Goal: Register for event/course

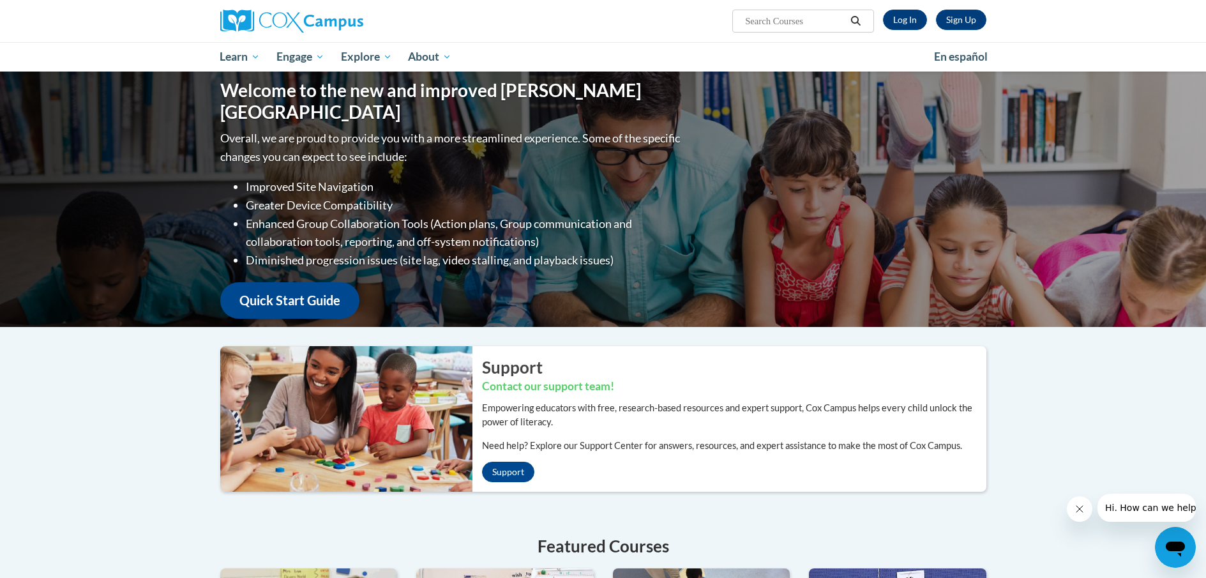
scroll to position [64, 0]
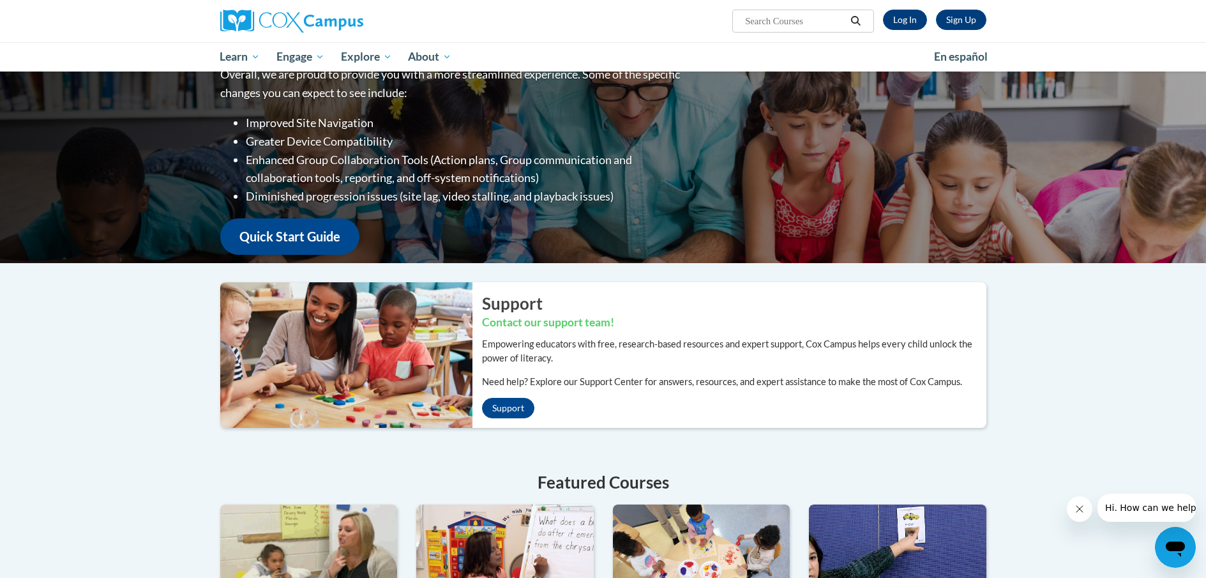
scroll to position [128, 0]
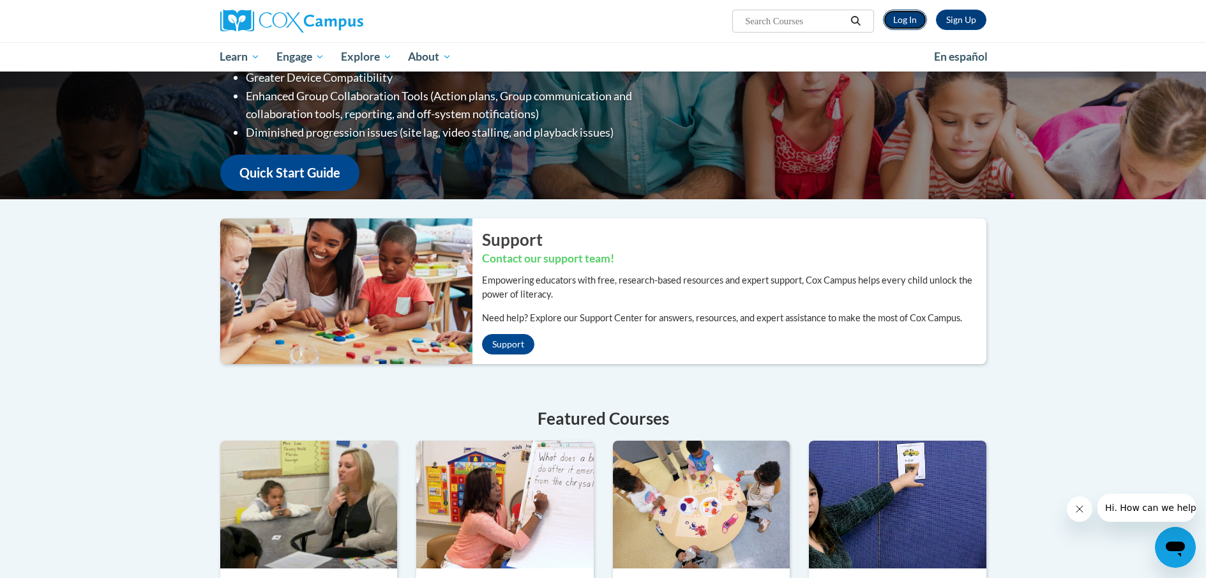
click at [914, 20] on link "Log In" at bounding box center [905, 20] width 44 height 20
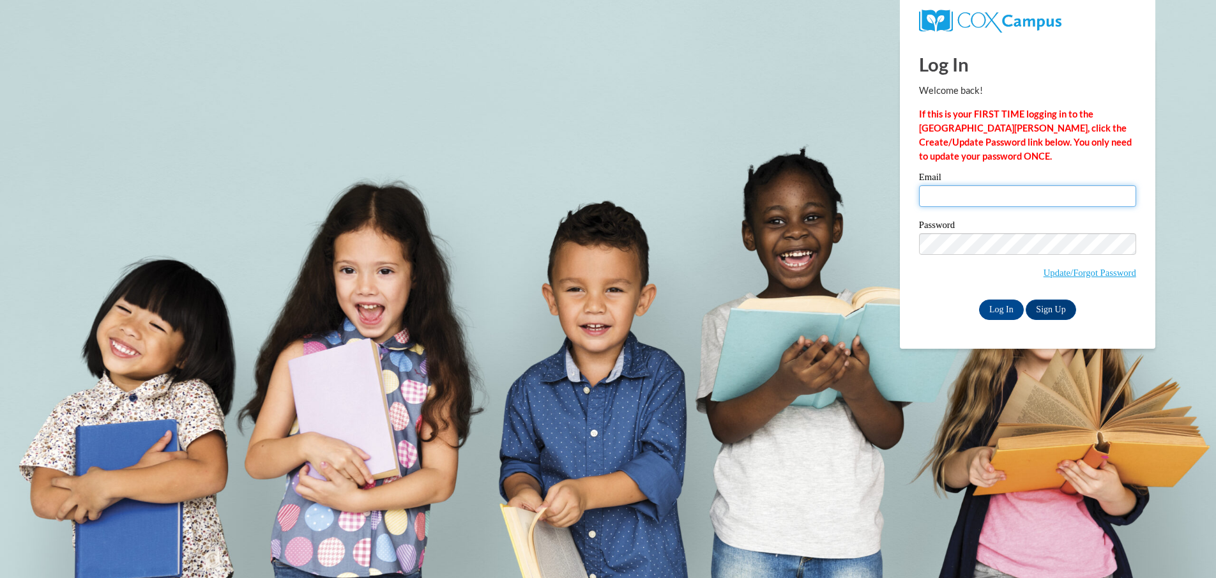
click at [958, 199] on input "Email" at bounding box center [1027, 196] width 217 height 22
type input "[PERSON_NAME][EMAIL_ADDRESS][PERSON_NAME][DOMAIN_NAME]"
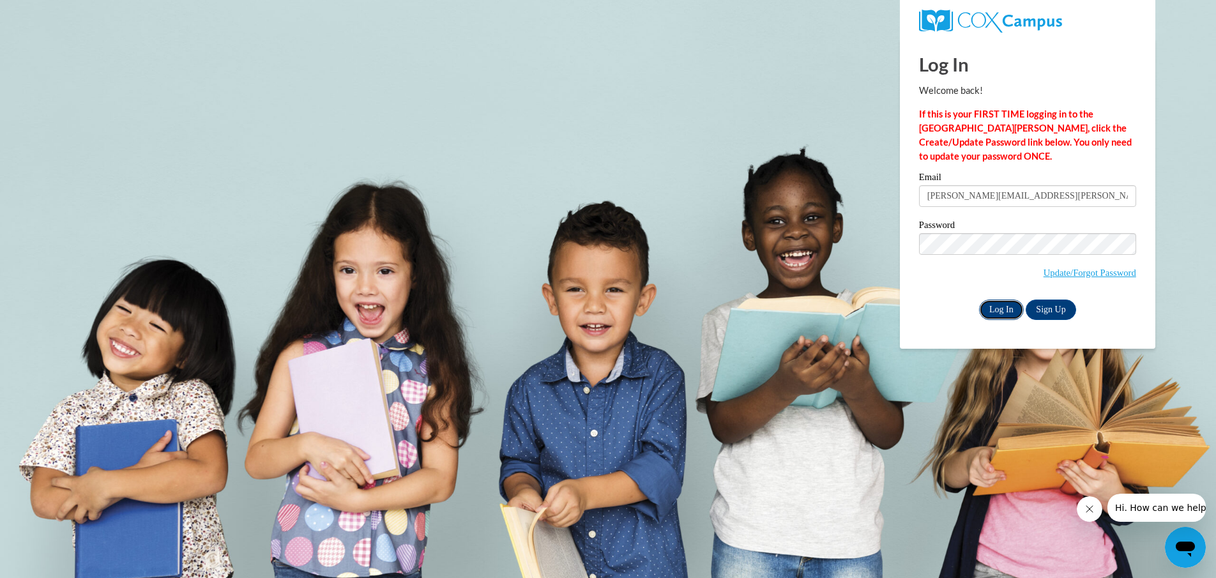
click at [995, 308] on input "Log In" at bounding box center [1001, 310] width 45 height 20
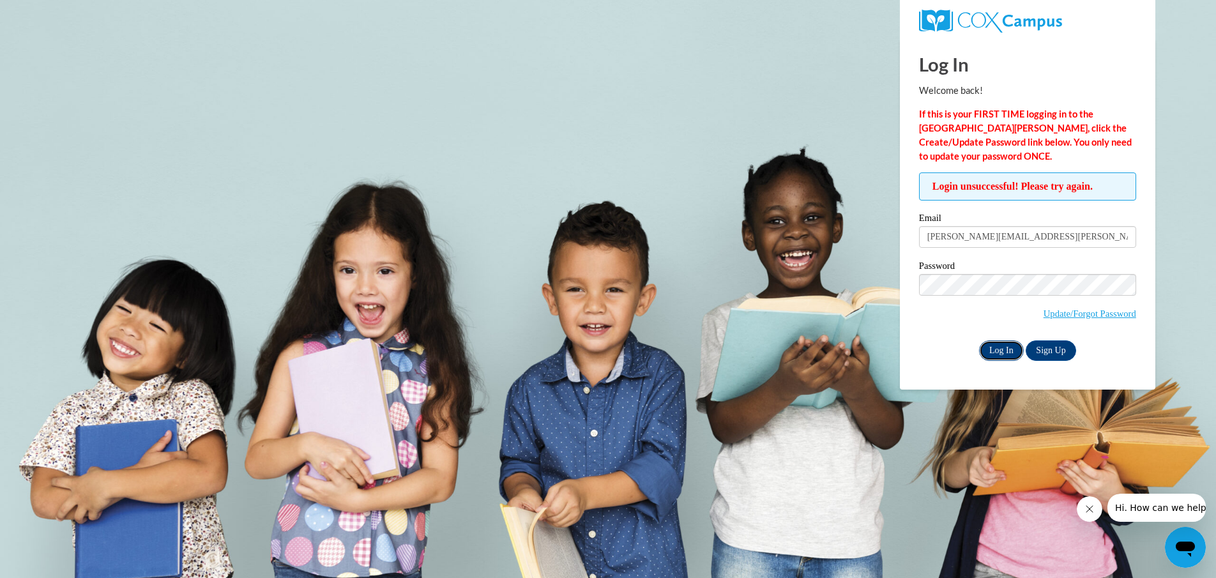
click at [995, 342] on input "Log In" at bounding box center [1001, 350] width 45 height 20
click at [1022, 238] on input "[PERSON_NAME][EMAIL_ADDRESS][DOMAIN_NAME]" at bounding box center [1027, 237] width 217 height 22
click at [1006, 348] on input "Log In" at bounding box center [1001, 350] width 45 height 20
click at [1076, 308] on link "Update/Forgot Password" at bounding box center [1089, 313] width 93 height 10
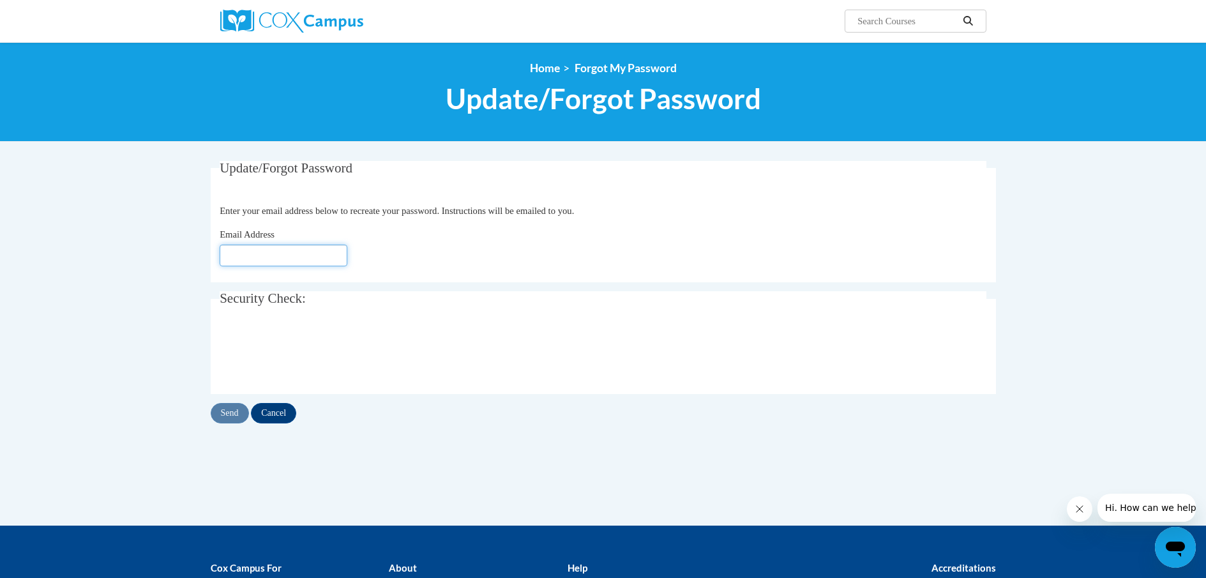
click at [291, 260] on input "Email Address" at bounding box center [284, 256] width 128 height 22
type input "[PERSON_NAME][EMAIL_ADDRESS][DOMAIN_NAME]"
click at [236, 409] on input "Send" at bounding box center [230, 413] width 38 height 20
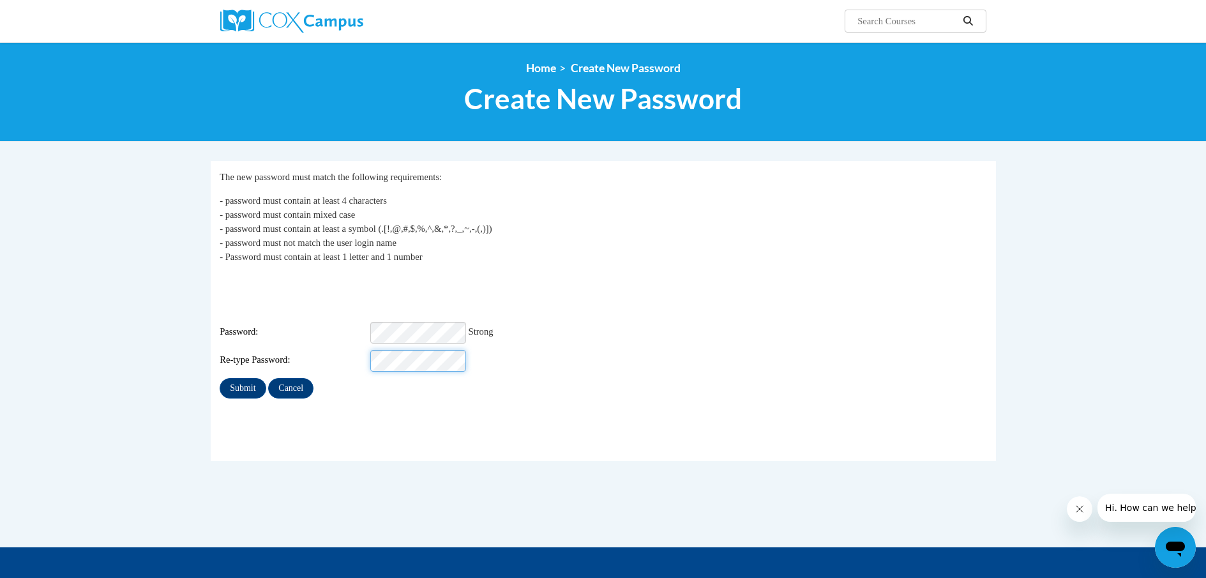
click at [220, 378] on input "Submit" at bounding box center [243, 388] width 46 height 20
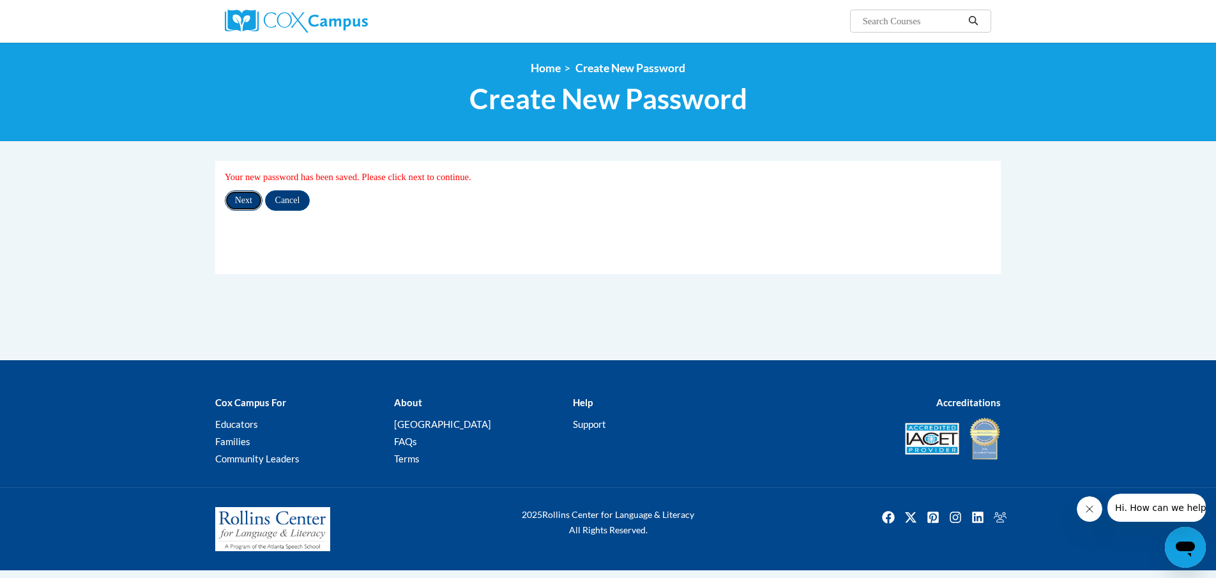
click at [239, 201] on input "Next" at bounding box center [244, 200] width 38 height 20
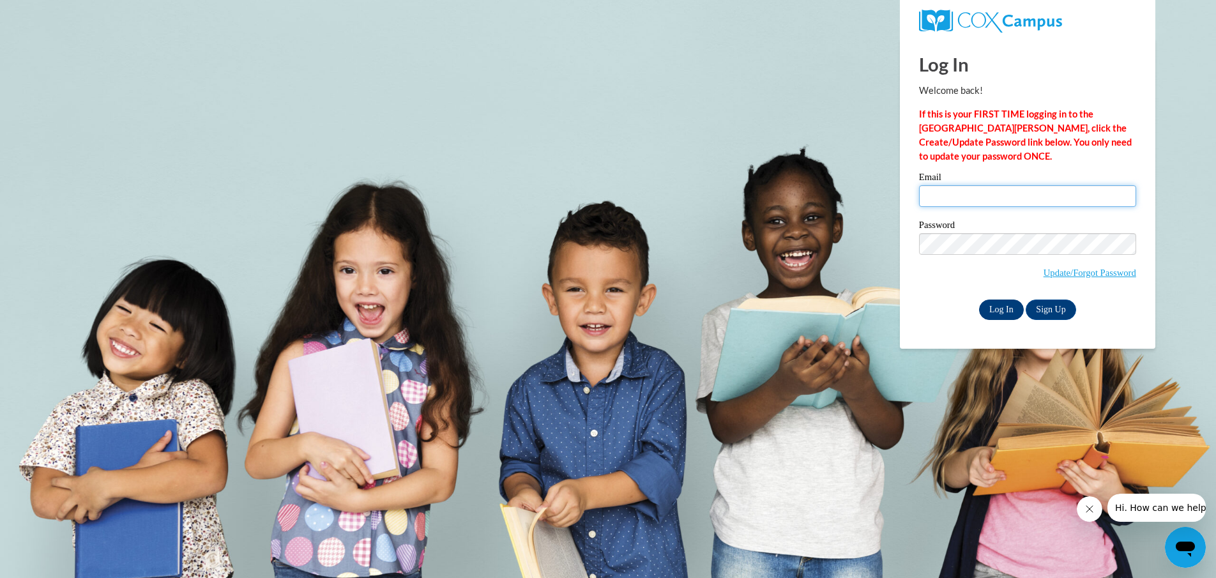
type input "karla.james@ndo.org"
click at [999, 305] on input "Log In" at bounding box center [1001, 310] width 45 height 20
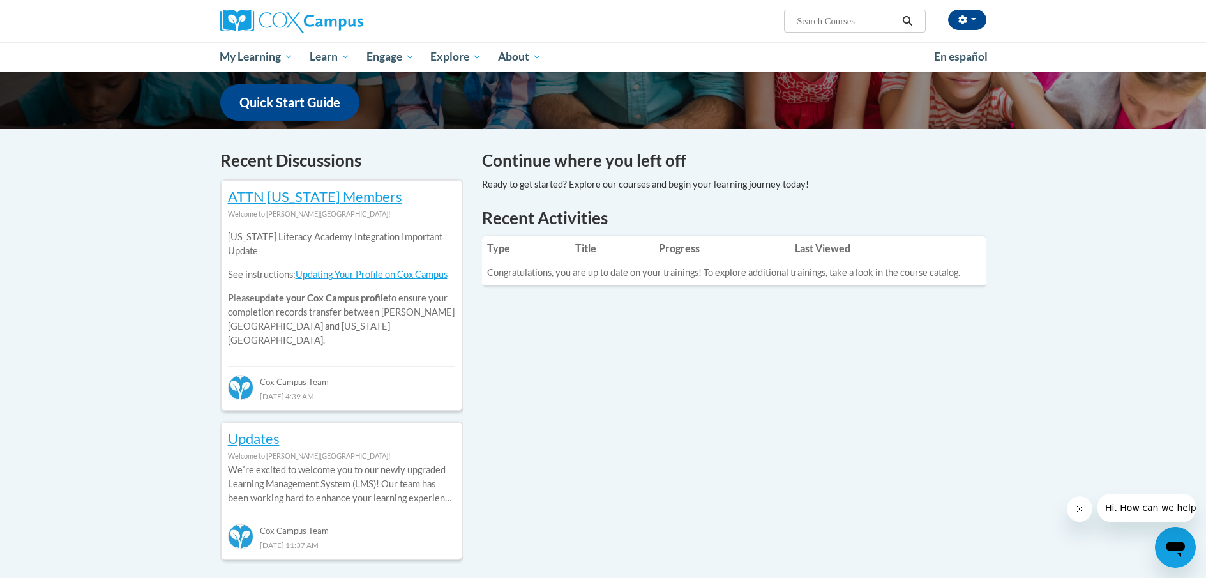
scroll to position [192, 0]
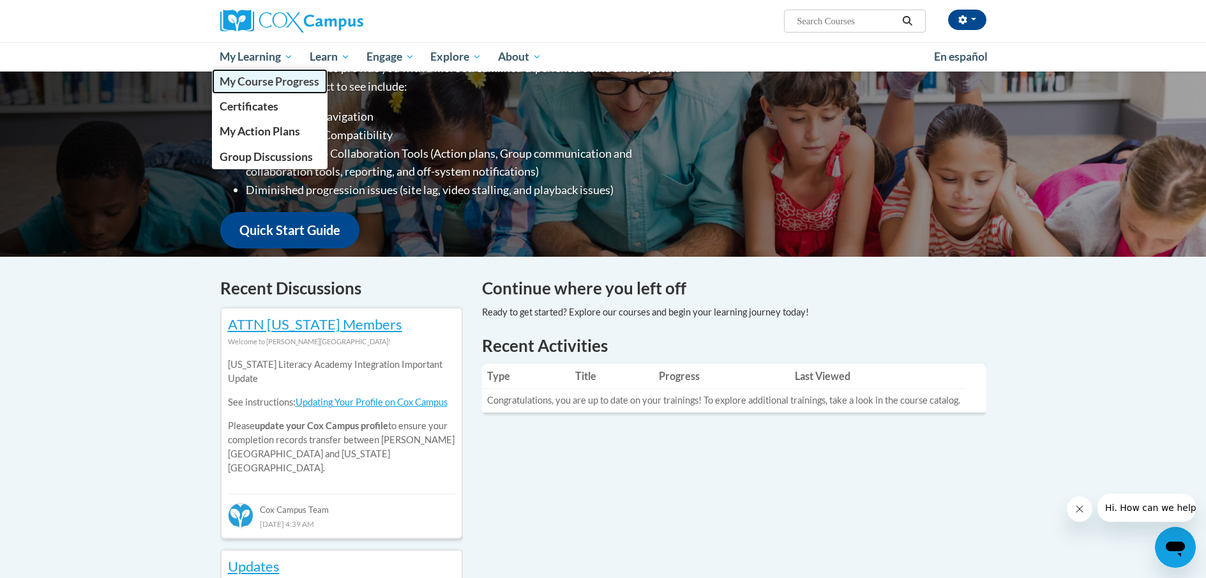
click at [257, 80] on span "My Course Progress" at bounding box center [270, 81] width 100 height 13
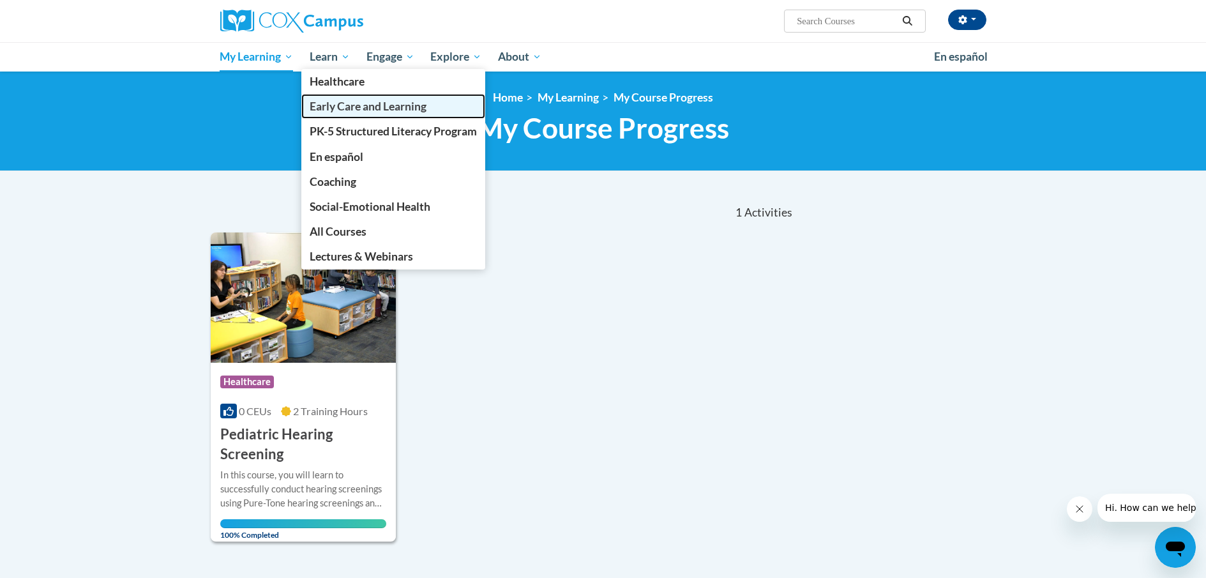
click at [349, 102] on span "Early Care and Learning" at bounding box center [368, 106] width 117 height 13
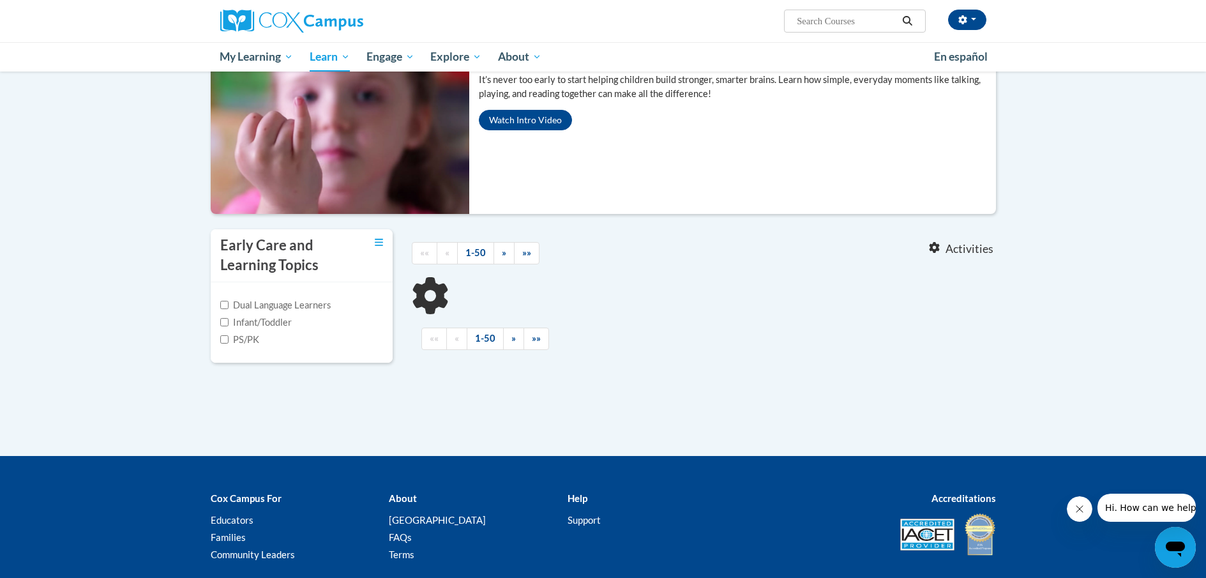
scroll to position [192, 0]
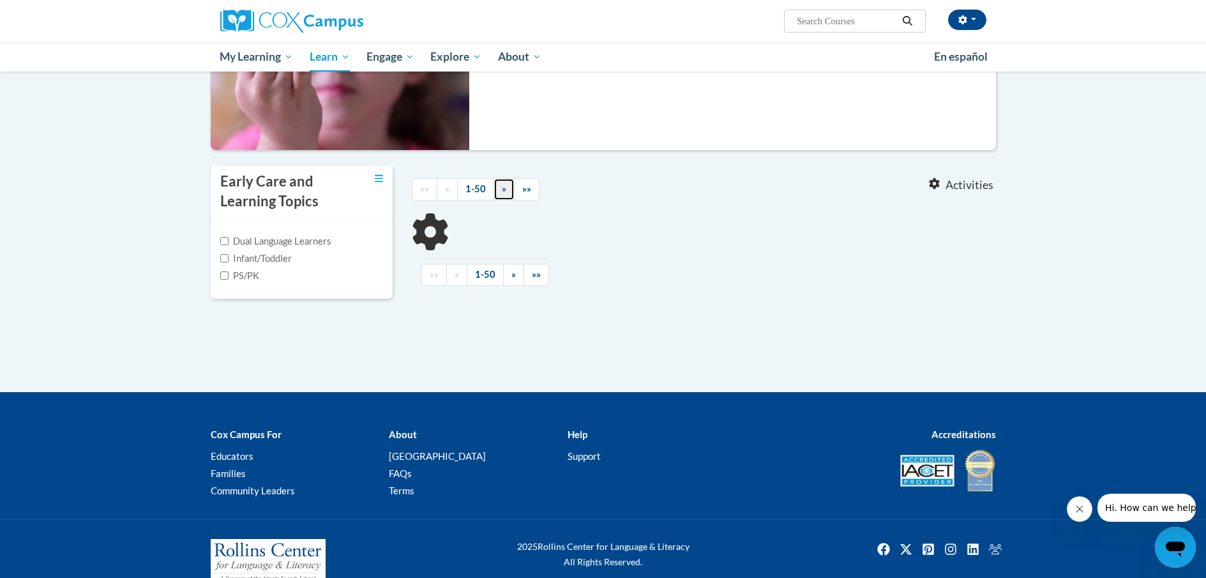
click at [503, 188] on span "»" at bounding box center [504, 188] width 4 height 11
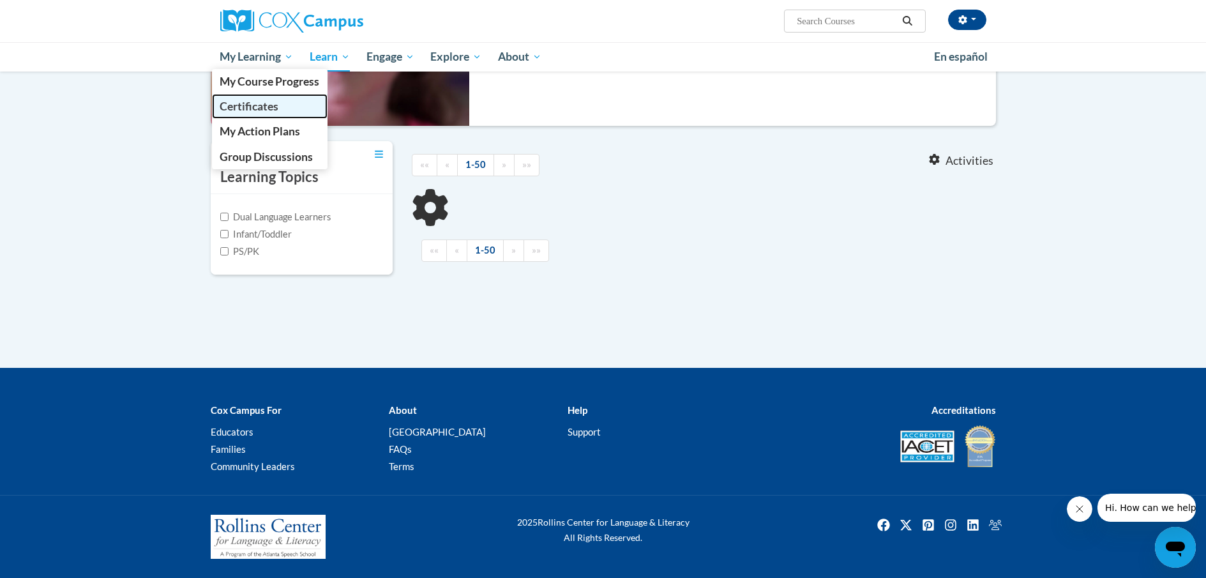
click at [250, 95] on link "Certificates" at bounding box center [270, 106] width 116 height 25
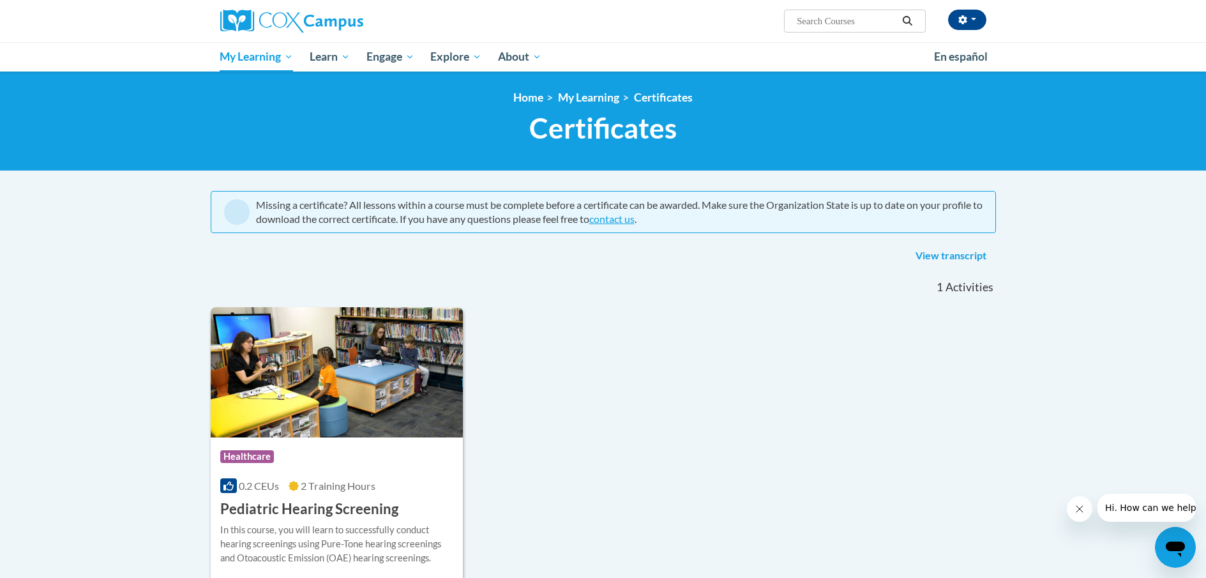
click at [810, 22] on input "Search..." at bounding box center [847, 20] width 102 height 15
paste input "The Power of Language"
type input "The Power of Language"
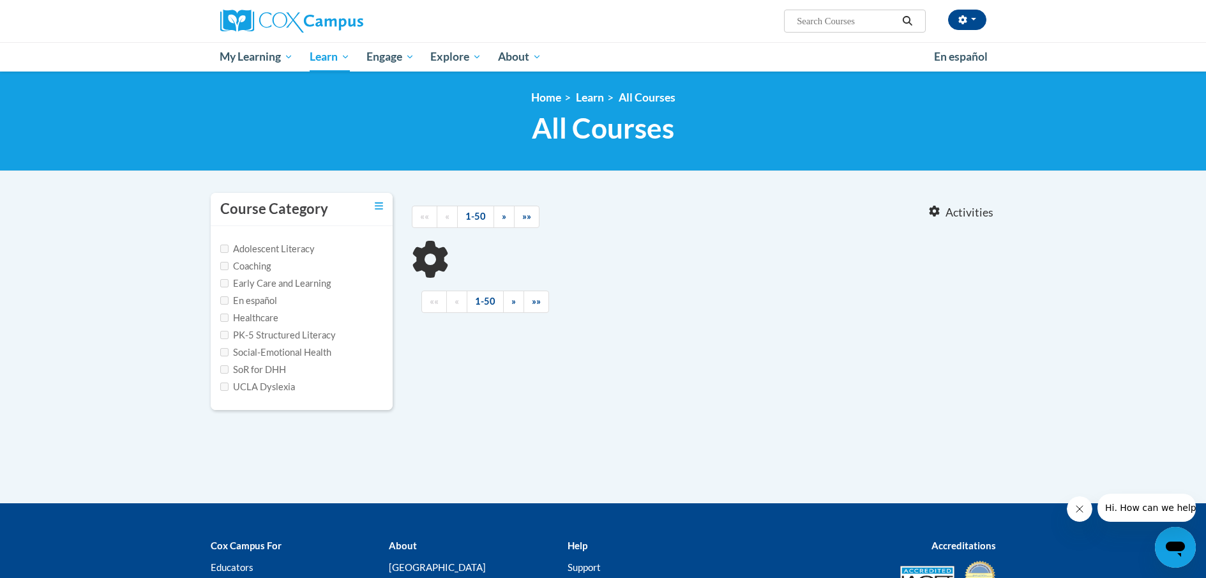
type input "The Power of Language"
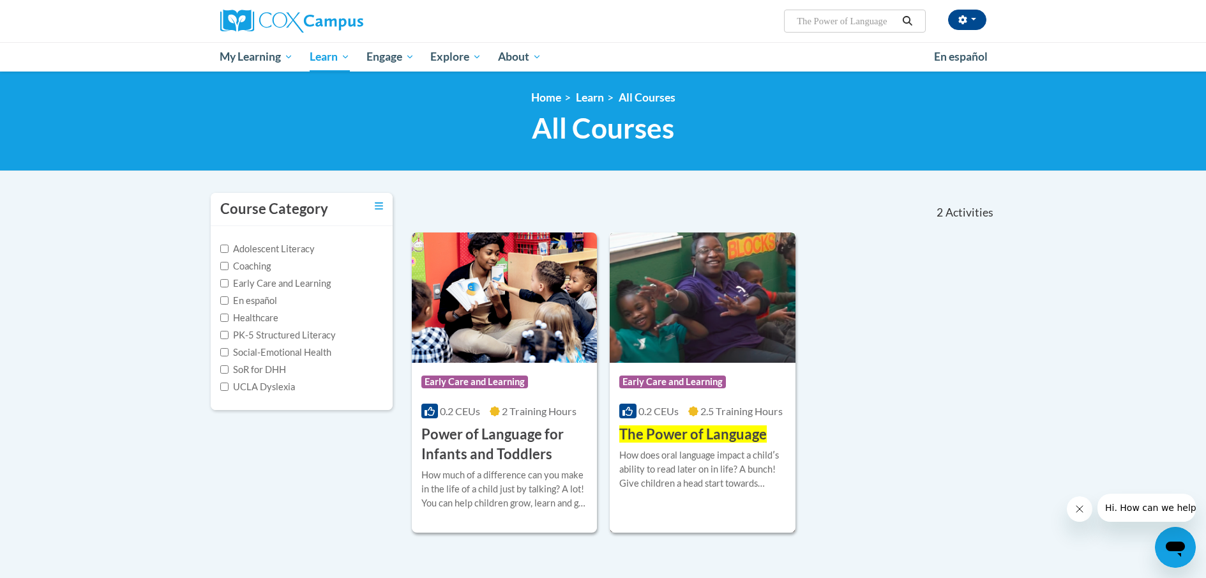
click at [713, 429] on span "The Power of Language" at bounding box center [693, 433] width 148 height 17
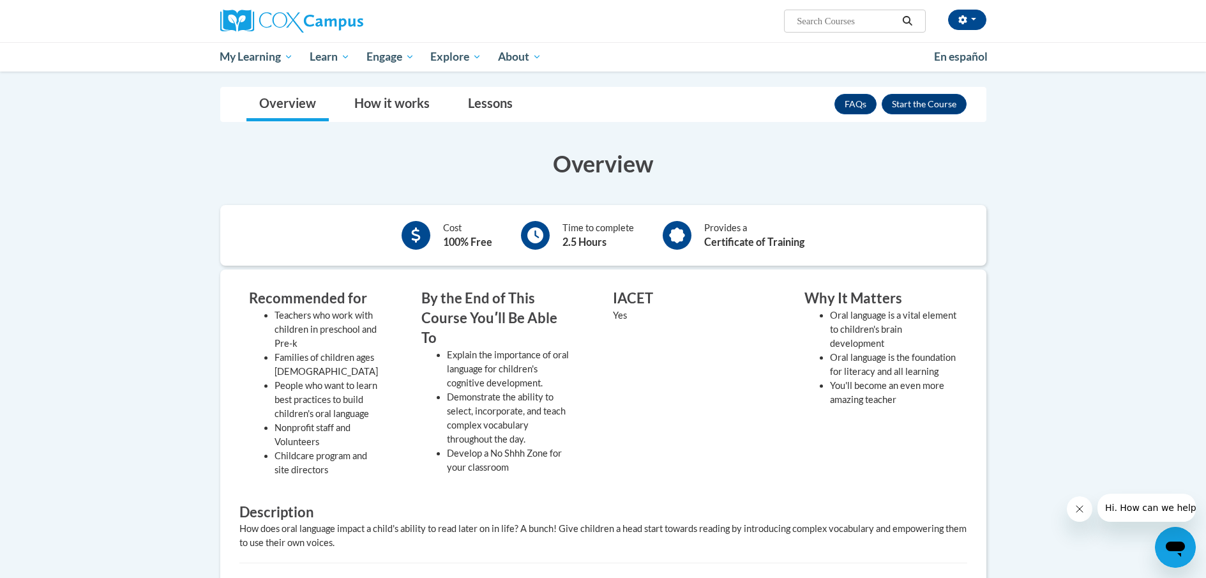
scroll to position [45, 0]
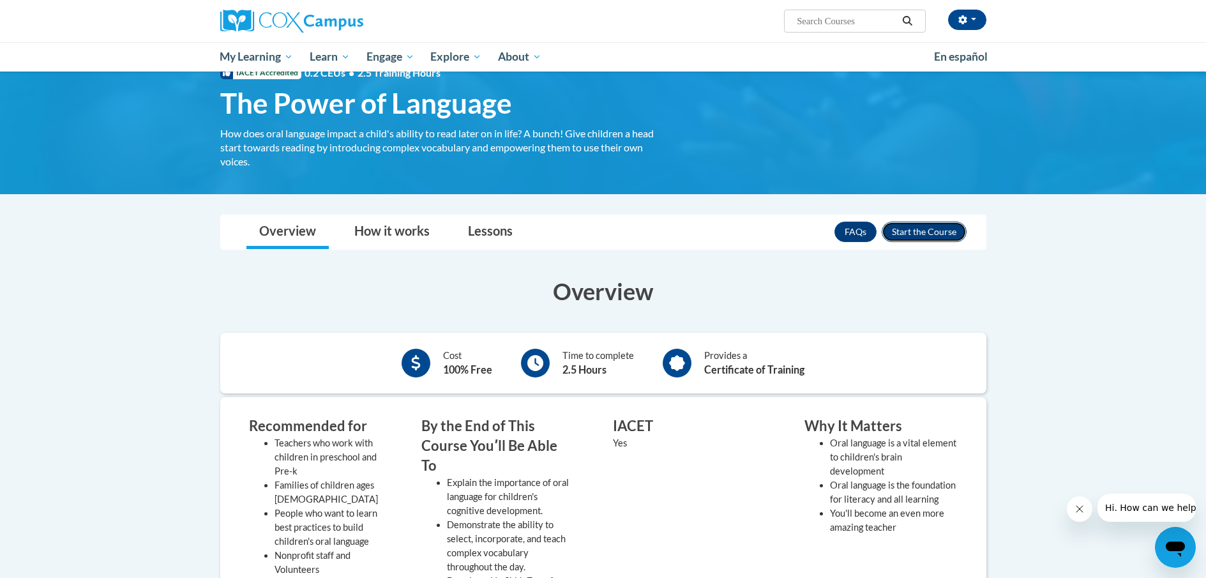
click at [932, 227] on button "Enroll" at bounding box center [924, 232] width 85 height 20
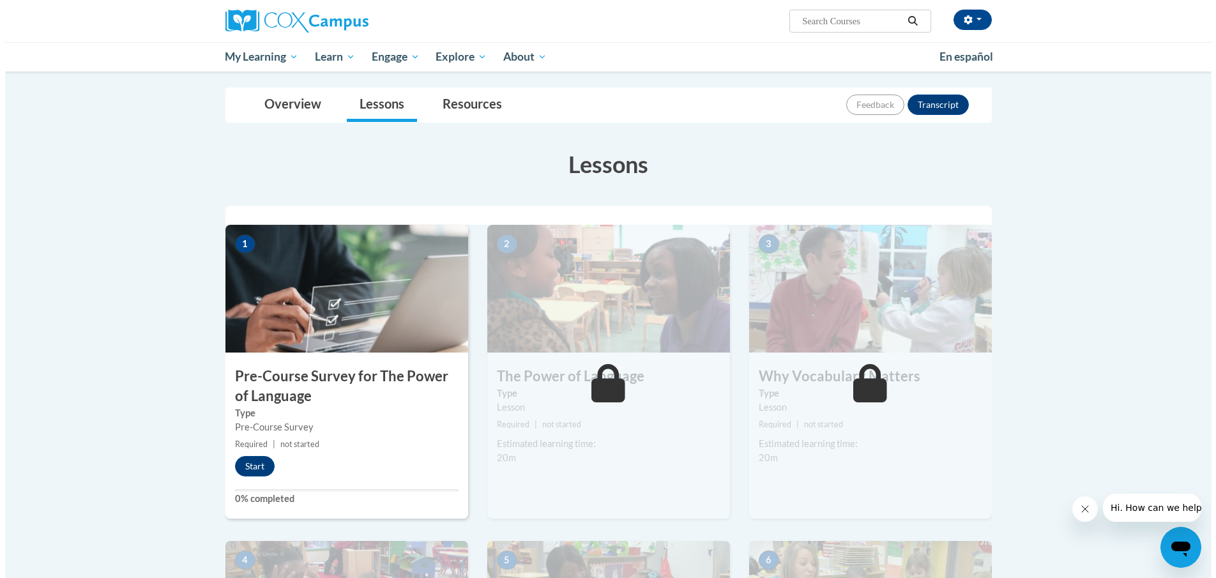
scroll to position [192, 0]
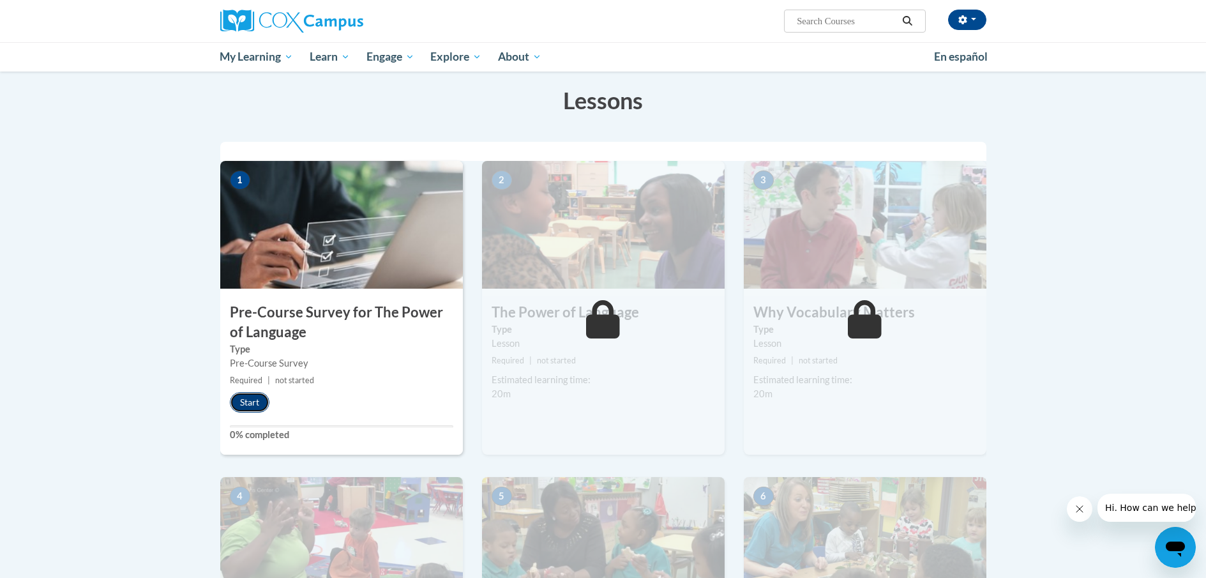
click at [258, 403] on button "Start" at bounding box center [250, 402] width 40 height 20
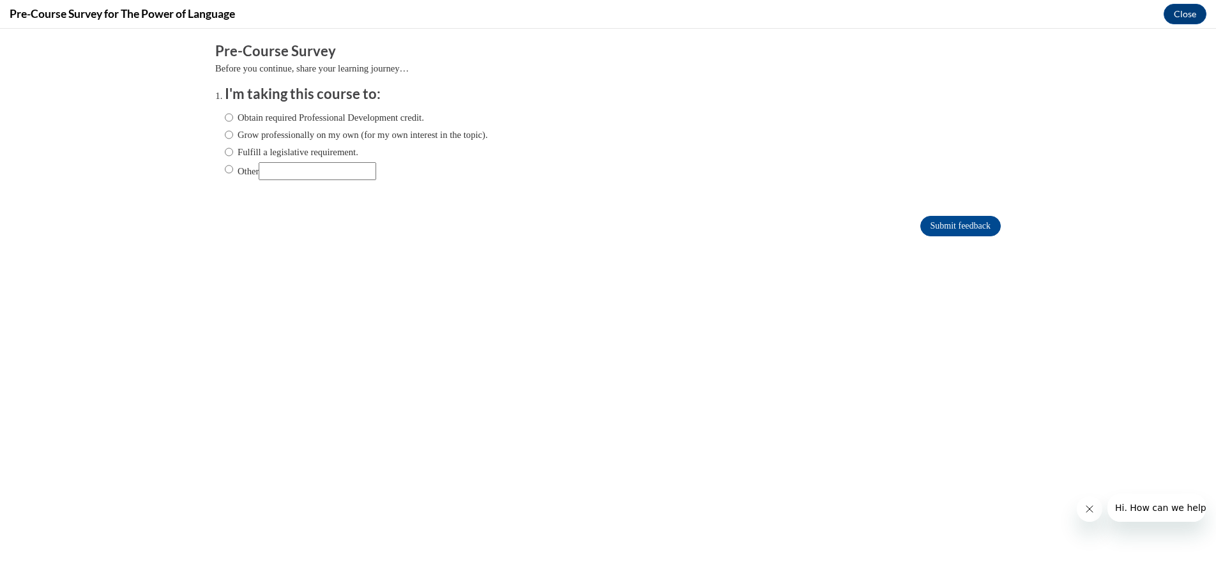
scroll to position [0, 0]
click at [215, 114] on ol "I'm taking this course to: Obtain required Professional Development credit. Gro…" at bounding box center [607, 142] width 785 height 116
click at [225, 119] on input "Obtain required Professional Development credit." at bounding box center [229, 117] width 8 height 14
radio input "true"
click at [939, 227] on input "Submit feedback" at bounding box center [960, 226] width 80 height 20
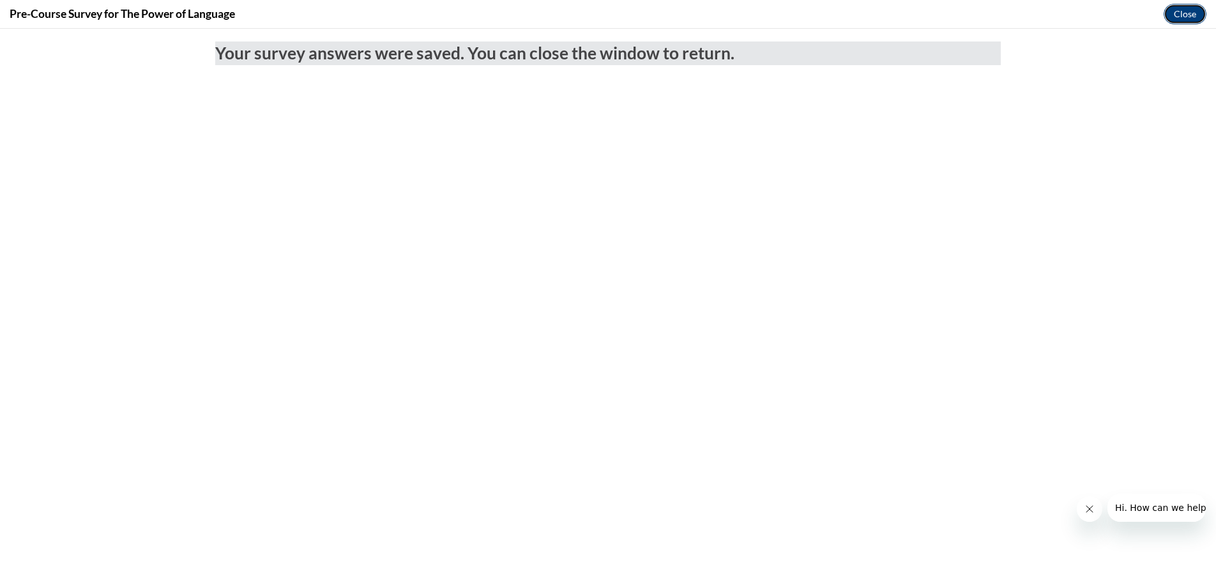
click at [1188, 13] on button "Close" at bounding box center [1185, 14] width 43 height 20
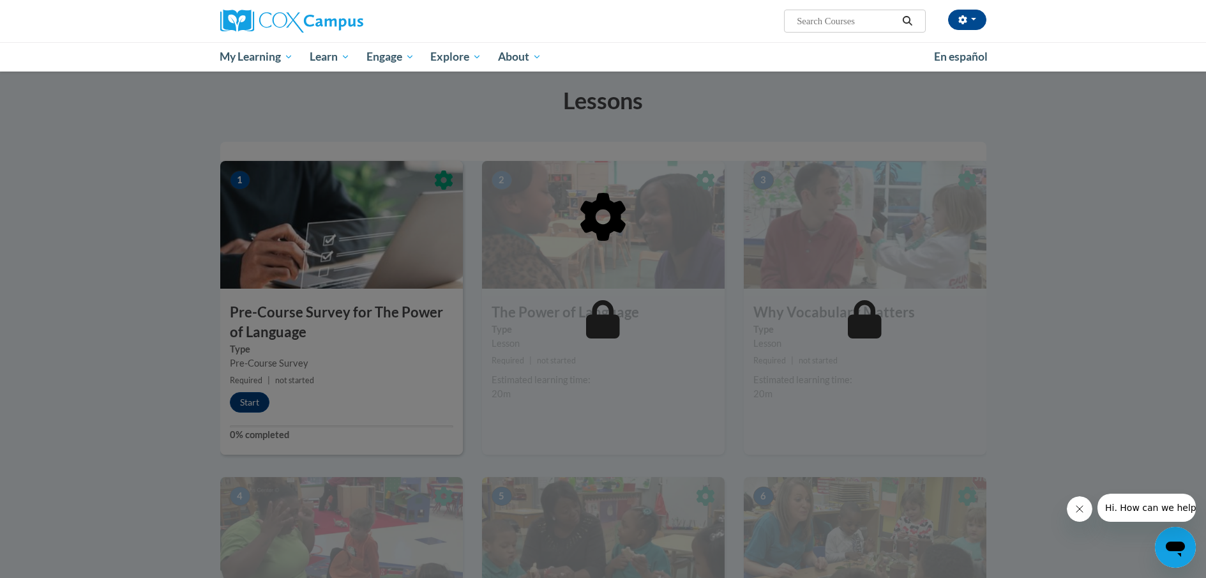
click at [254, 401] on div at bounding box center [603, 282] width 766 height 243
click at [1103, 265] on div at bounding box center [603, 289] width 1206 height 578
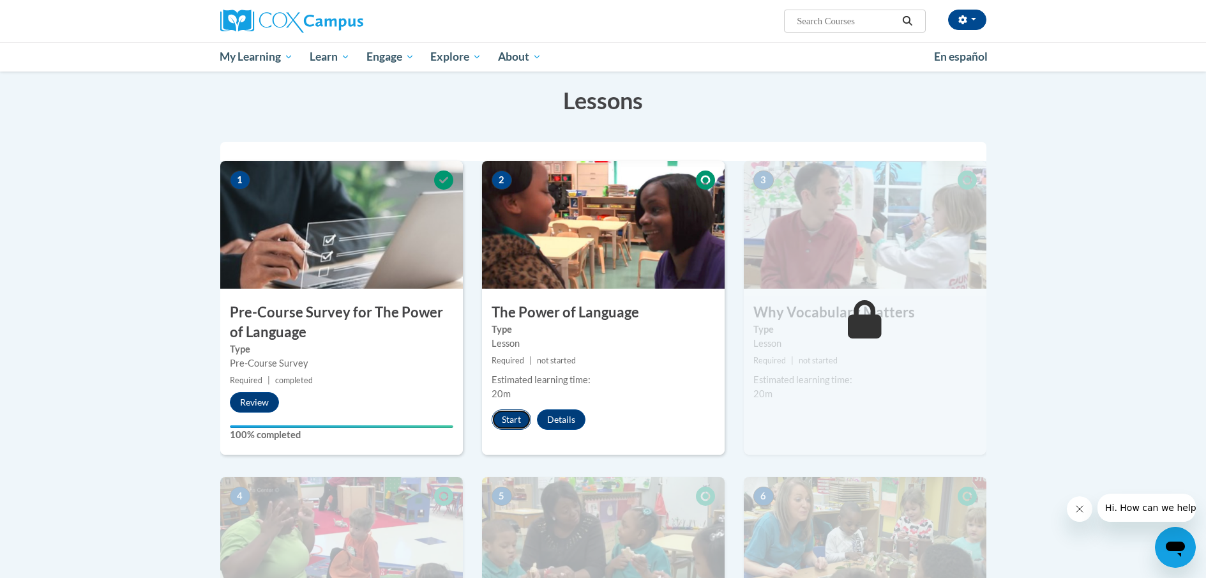
click at [512, 414] on button "Start" at bounding box center [512, 419] width 40 height 20
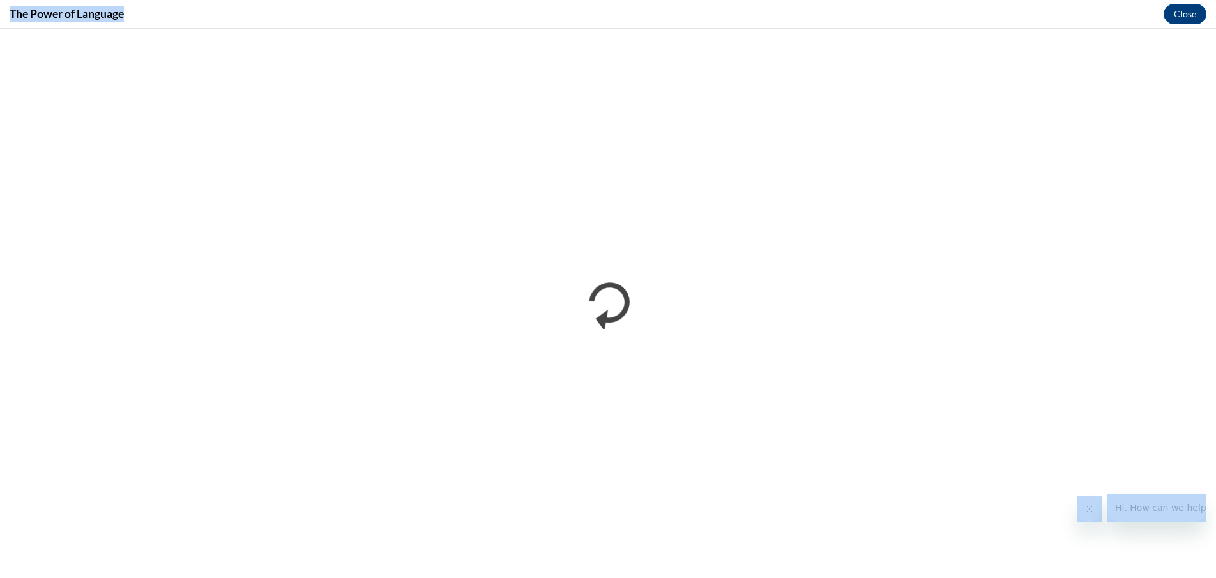
drag, startPoint x: 364, startPoint y: 12, endPoint x: 423, endPoint y: 13, distance: 59.4
click at [401, 0] on html "[PERSON_NAME] ([GEOGRAPHIC_DATA]/New_York UTC-04:00) My Profile Inbox My Transc…" at bounding box center [608, 97] width 1216 height 578
